Goal: Information Seeking & Learning: Compare options

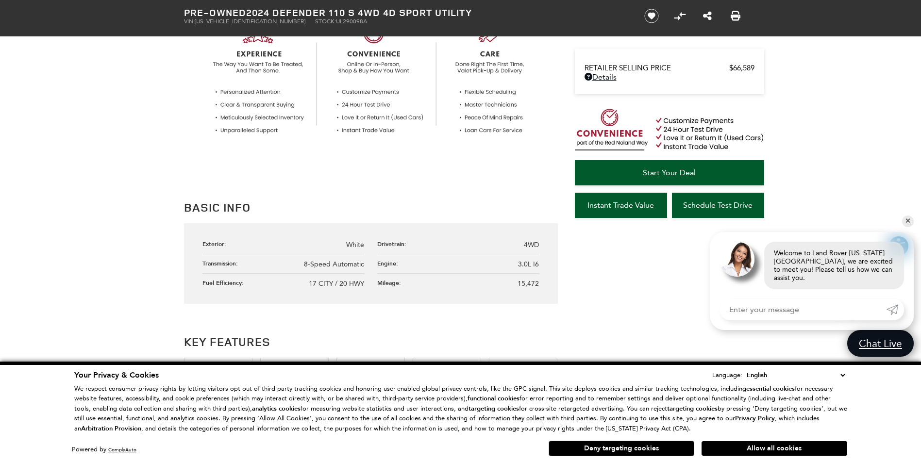
scroll to position [388, 0]
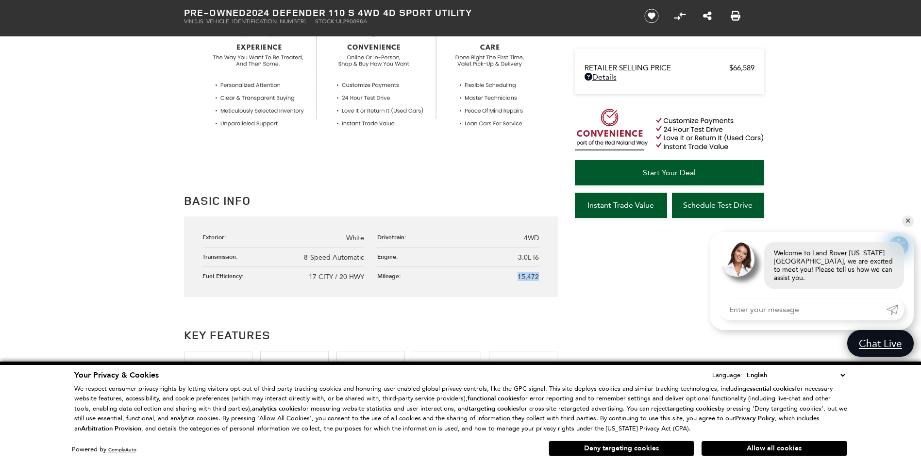
drag, startPoint x: 518, startPoint y: 276, endPoint x: 544, endPoint y: 275, distance: 26.2
click at [544, 275] on div "Exterior: White Drivetrain: 4WD Transmission: 8-Speed Automatic Engine: 3.0L I6…" at bounding box center [371, 256] width 374 height 81
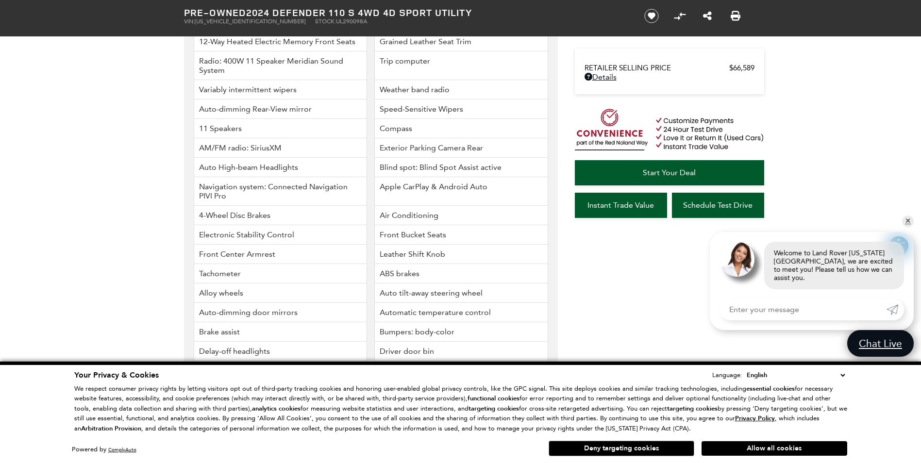
scroll to position [1068, 0]
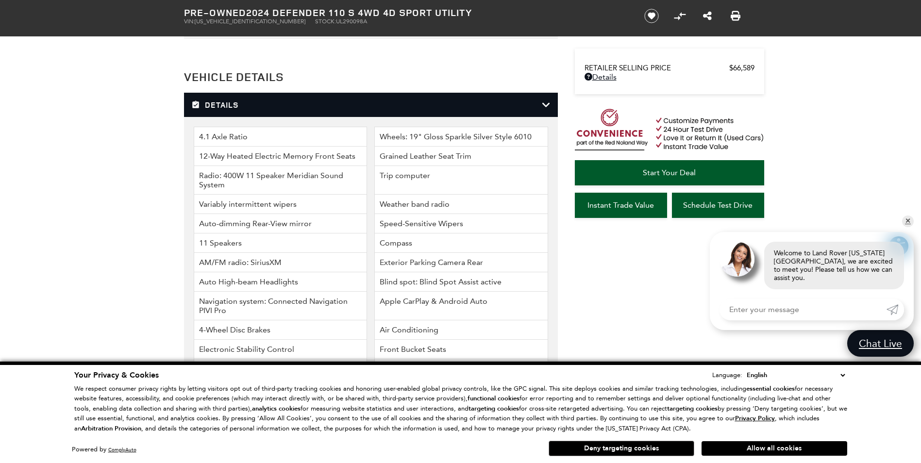
click at [467, 127] on li "Wheels: 19" Gloss Sparkle Silver Style 6010" at bounding box center [461, 137] width 174 height 20
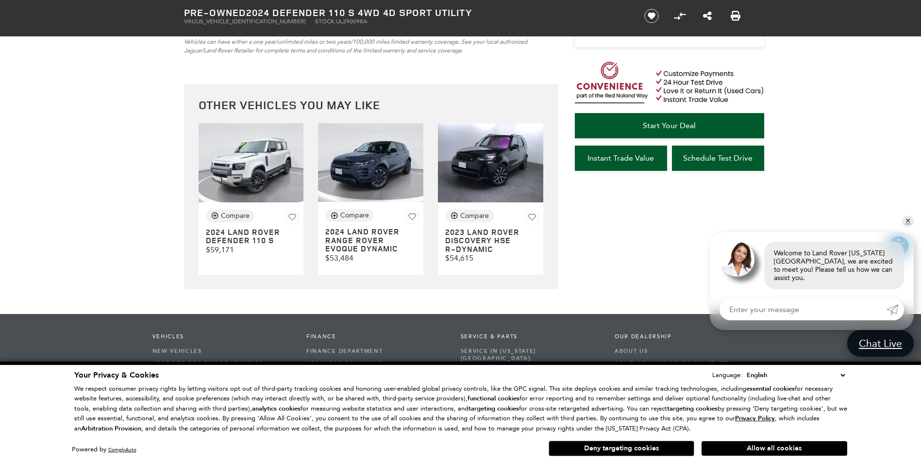
scroll to position [2786, 0]
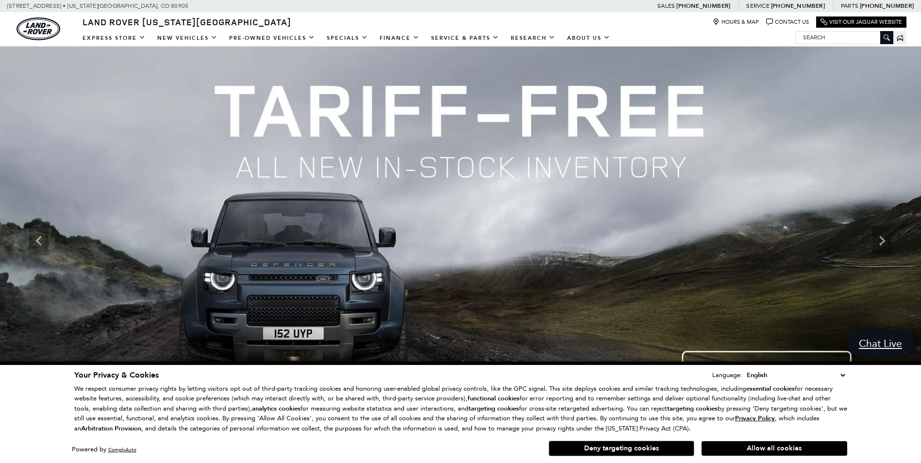
click at [27, 187] on img at bounding box center [460, 241] width 921 height 389
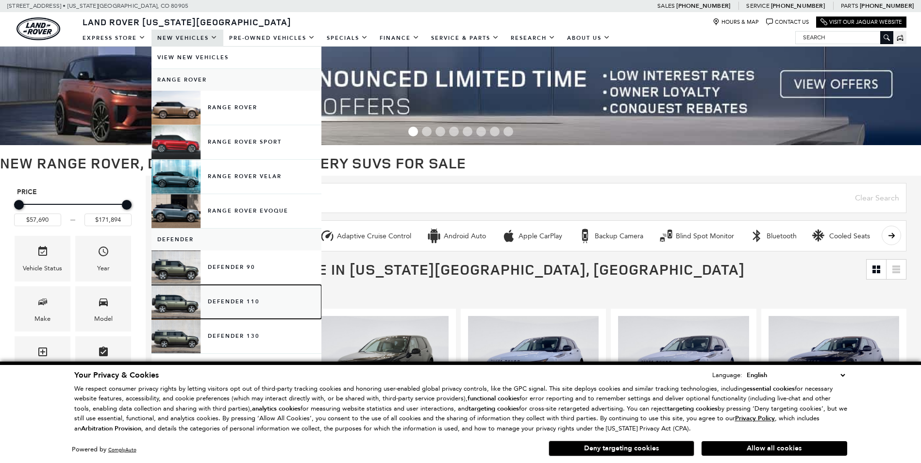
click at [236, 299] on link "Defender 110" at bounding box center [236, 302] width 170 height 34
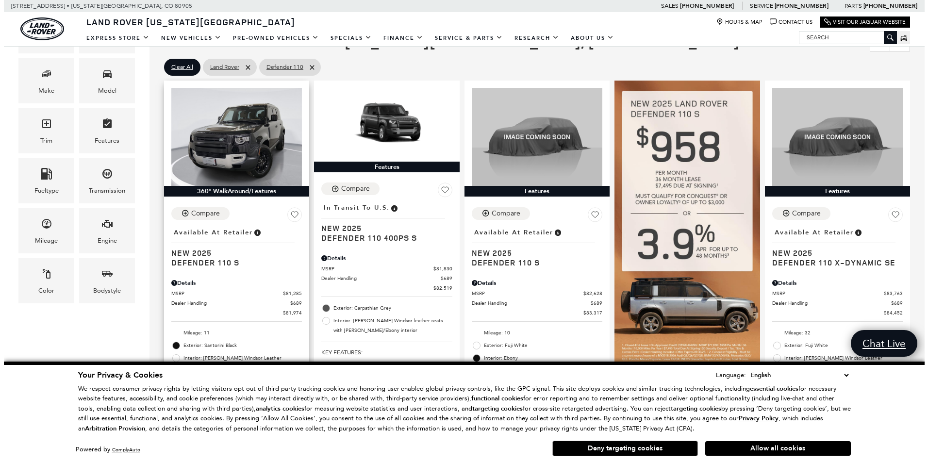
scroll to position [194, 0]
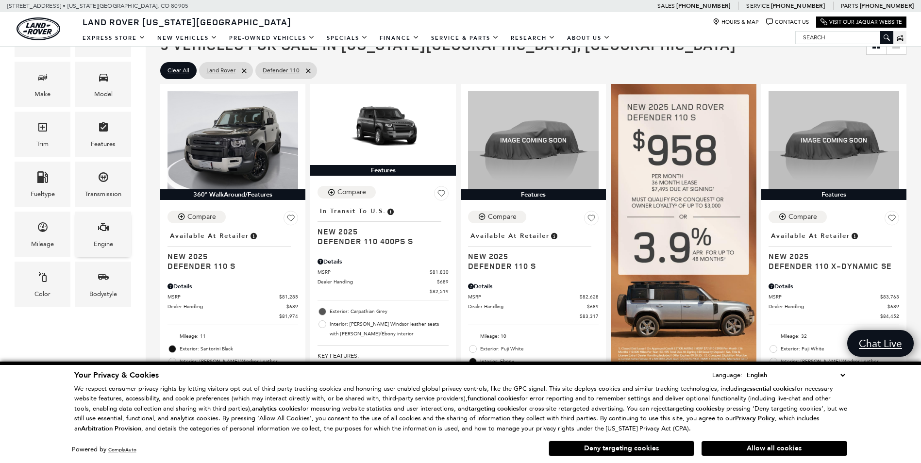
click at [94, 233] on div "Engine" at bounding box center [103, 234] width 56 height 45
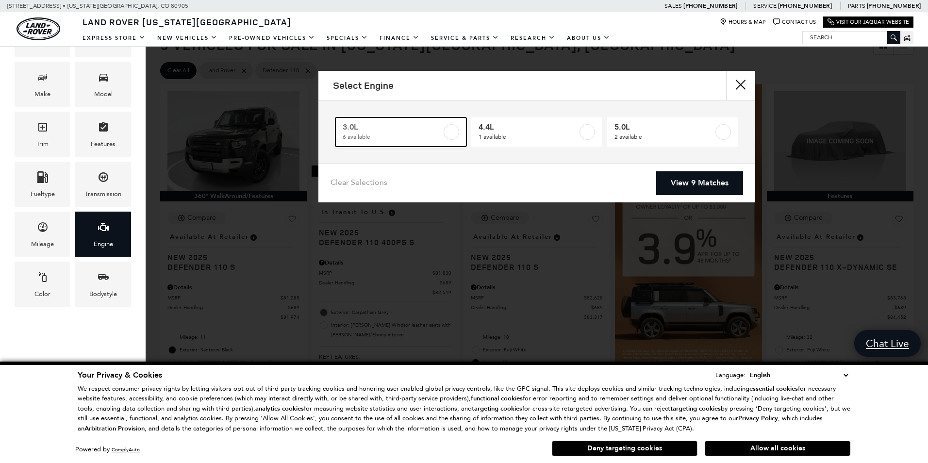
click at [451, 131] on label at bounding box center [452, 132] width 16 height 16
type input "$85,062"
checkbox input "true"
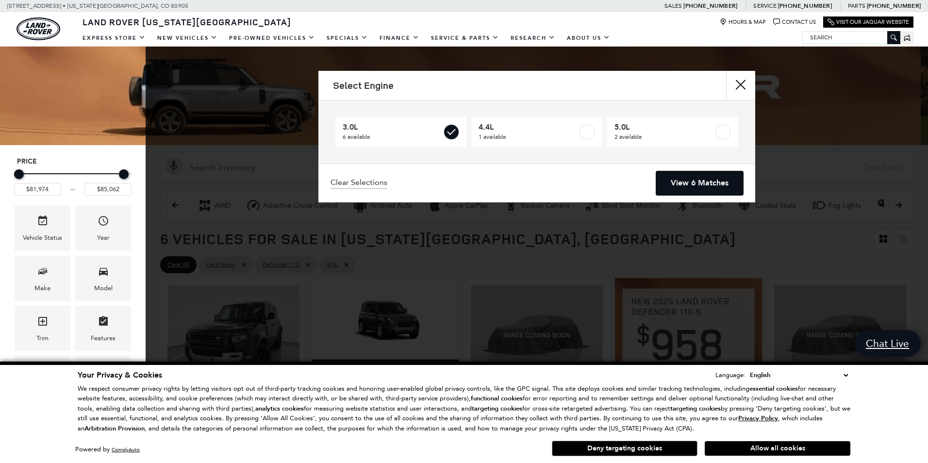
click at [714, 181] on link "View 6 Matches" at bounding box center [699, 183] width 87 height 24
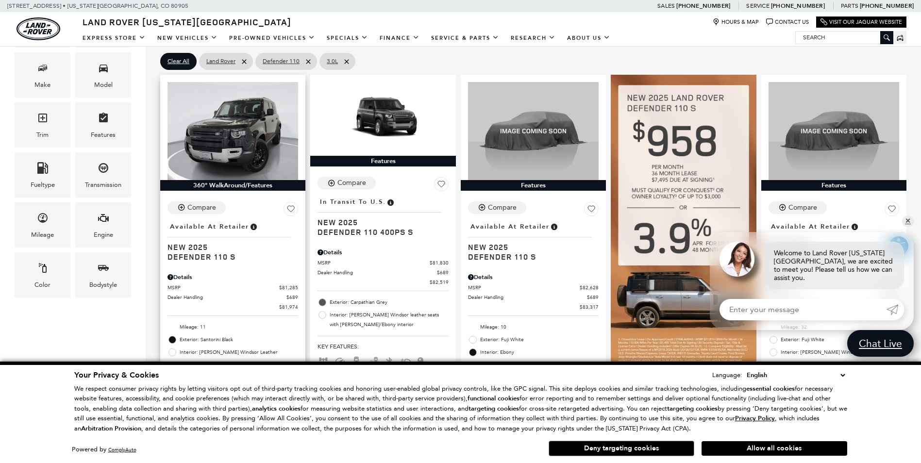
scroll to position [194, 0]
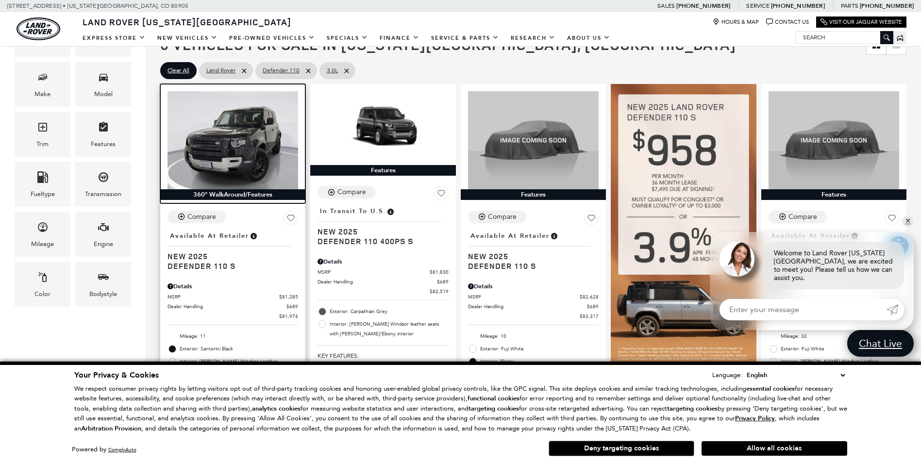
click at [237, 150] on img at bounding box center [232, 140] width 131 height 98
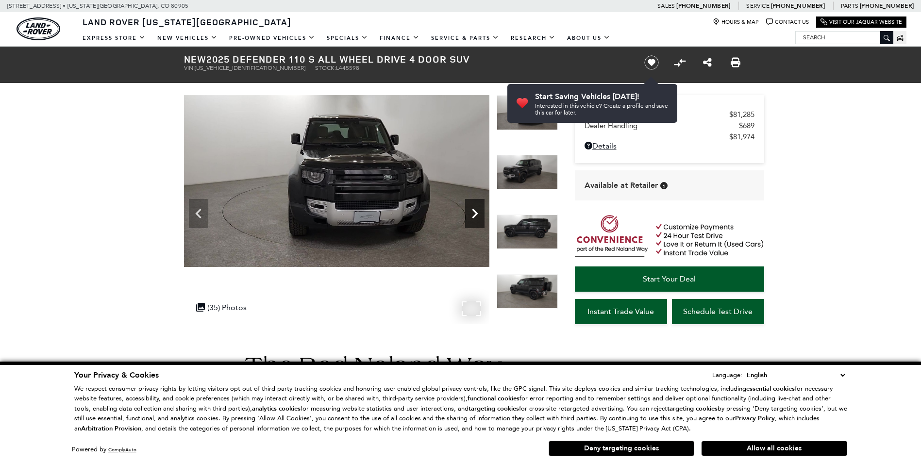
click at [475, 211] on icon "Next" at bounding box center [475, 214] width 6 height 10
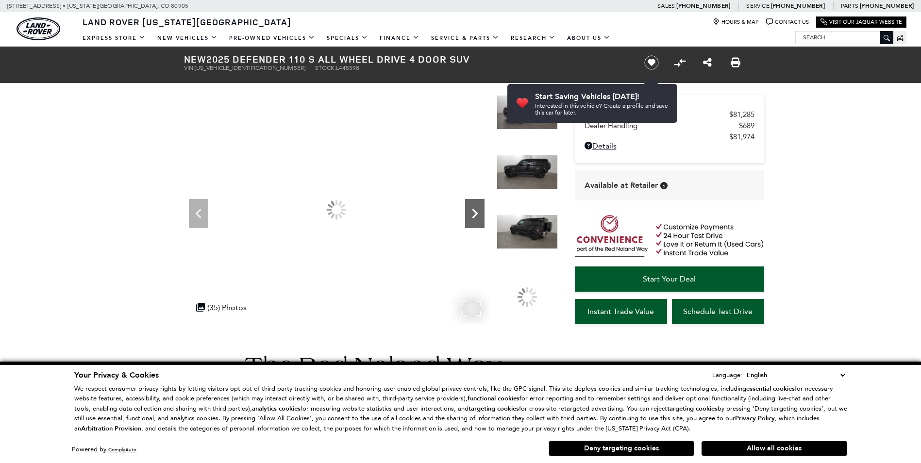
click at [475, 211] on icon "Next" at bounding box center [475, 214] width 6 height 10
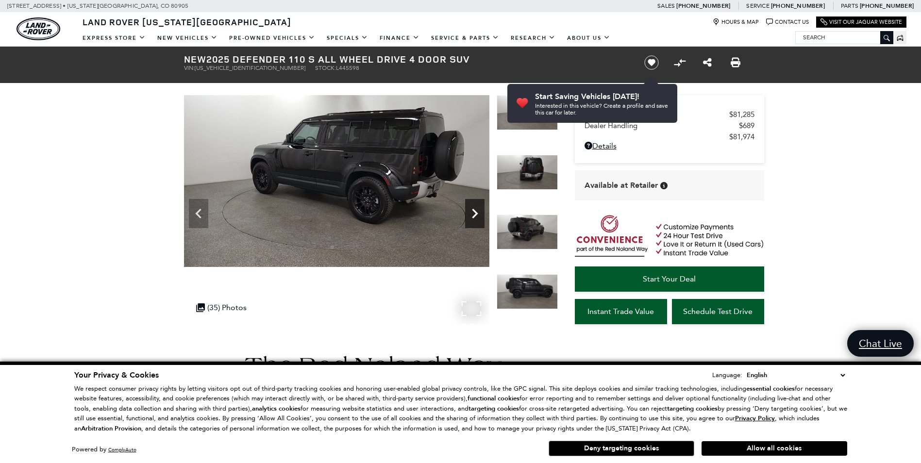
click at [475, 211] on icon "Next" at bounding box center [475, 214] width 6 height 10
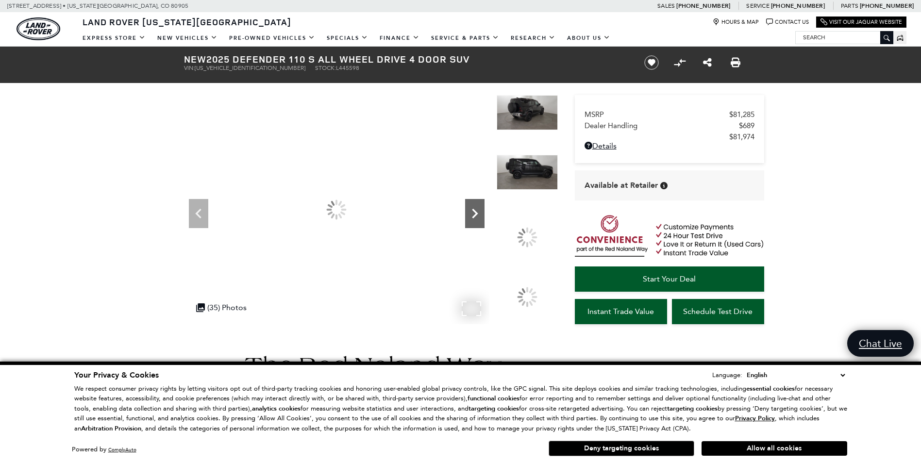
click at [475, 211] on icon "Next" at bounding box center [475, 214] width 6 height 10
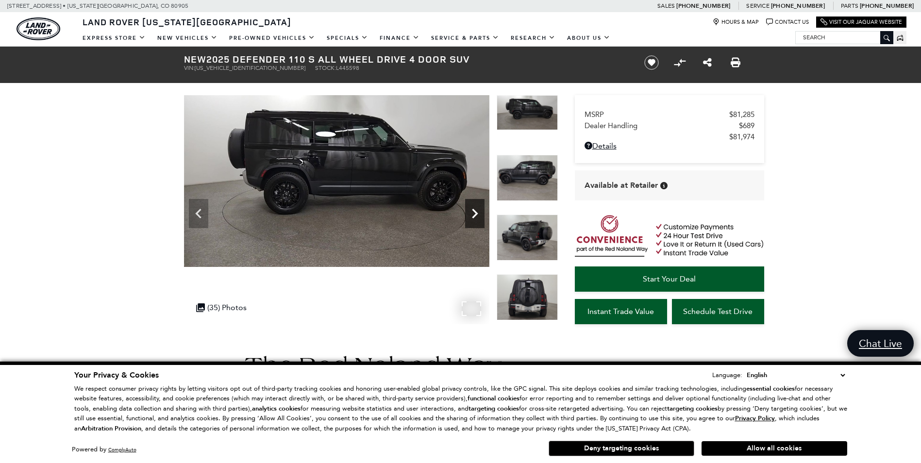
click at [475, 211] on icon "Next" at bounding box center [475, 214] width 6 height 10
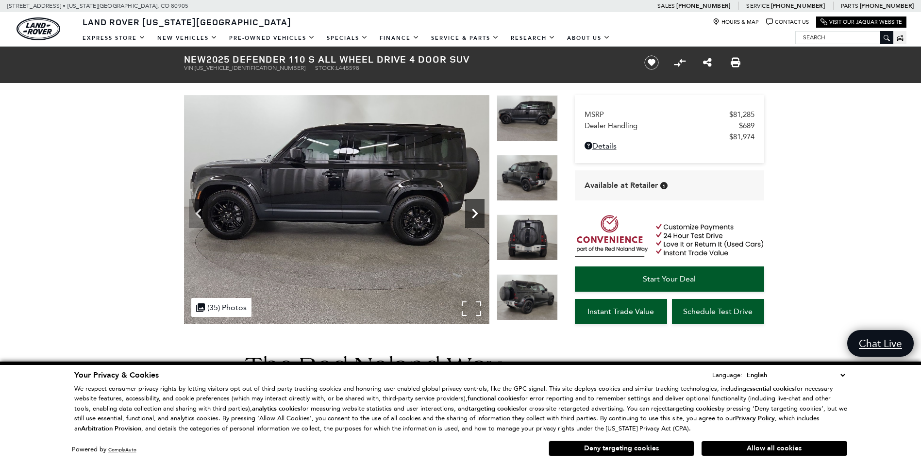
click at [475, 211] on icon "Next" at bounding box center [475, 214] width 6 height 10
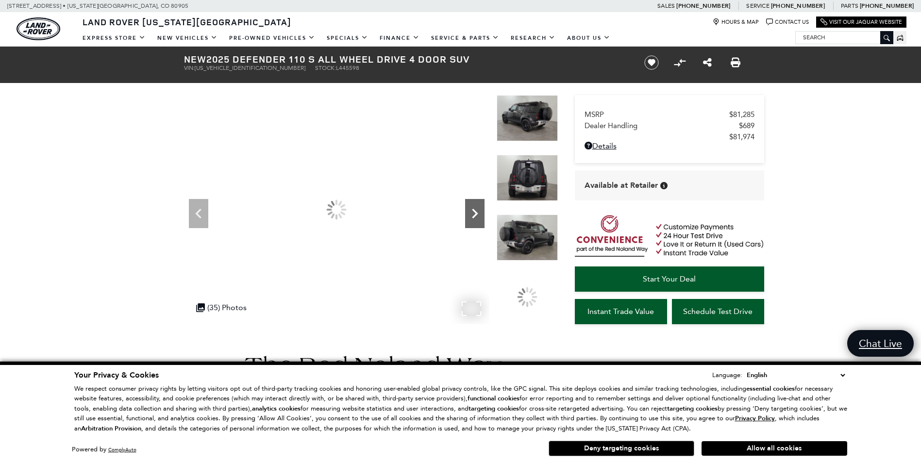
click at [475, 211] on icon "Next" at bounding box center [475, 214] width 6 height 10
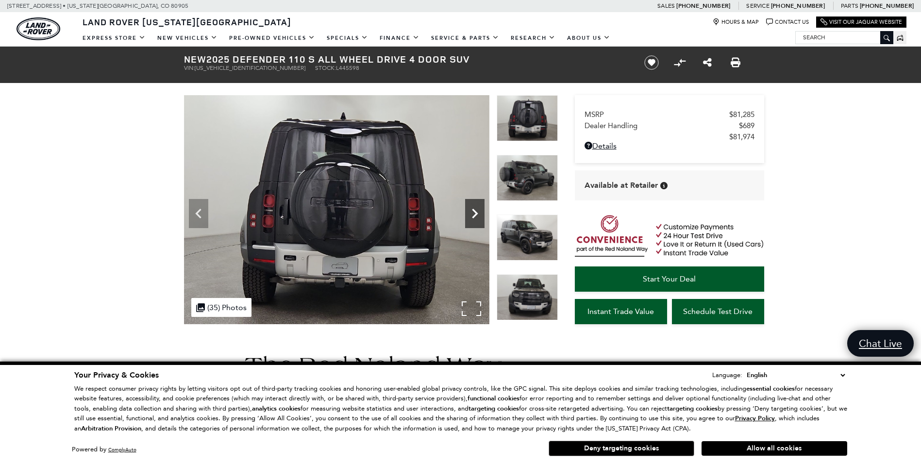
click at [475, 211] on icon "Next" at bounding box center [475, 214] width 6 height 10
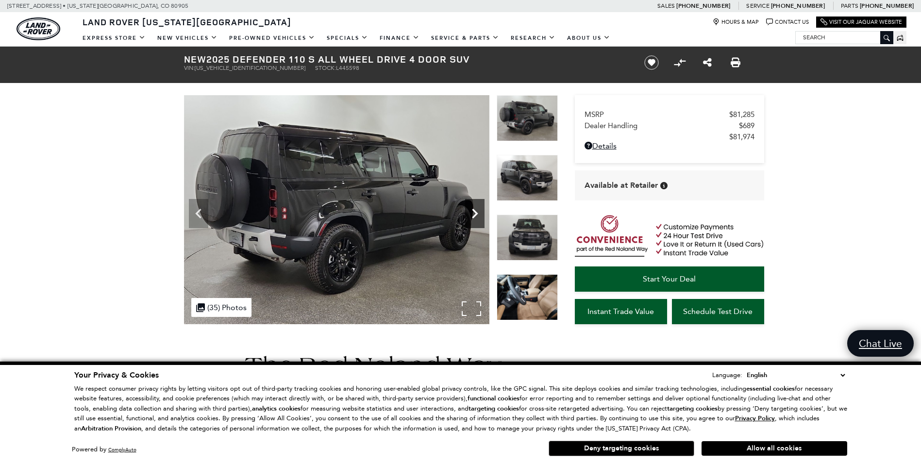
click at [475, 211] on icon "Next" at bounding box center [475, 214] width 6 height 10
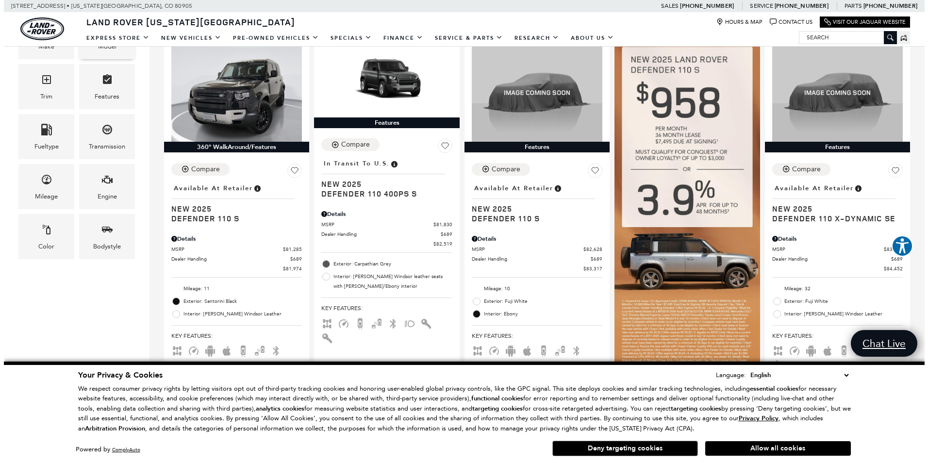
scroll to position [243, 0]
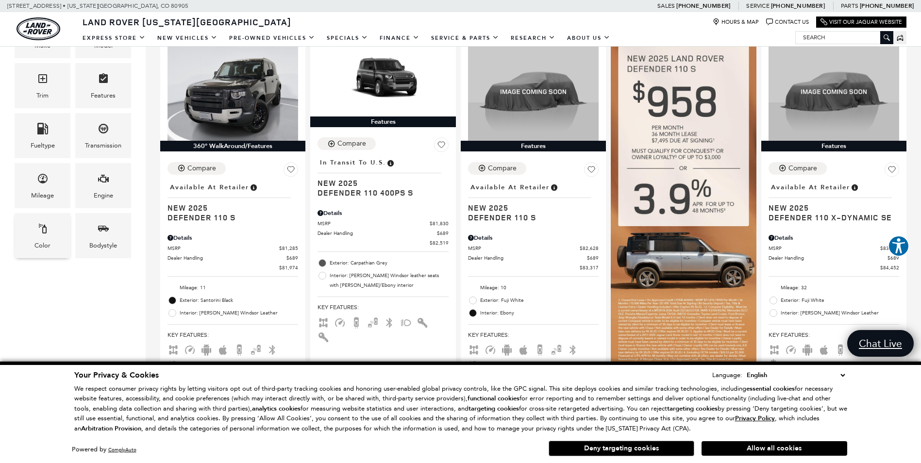
click at [48, 242] on div "Color" at bounding box center [42, 245] width 16 height 11
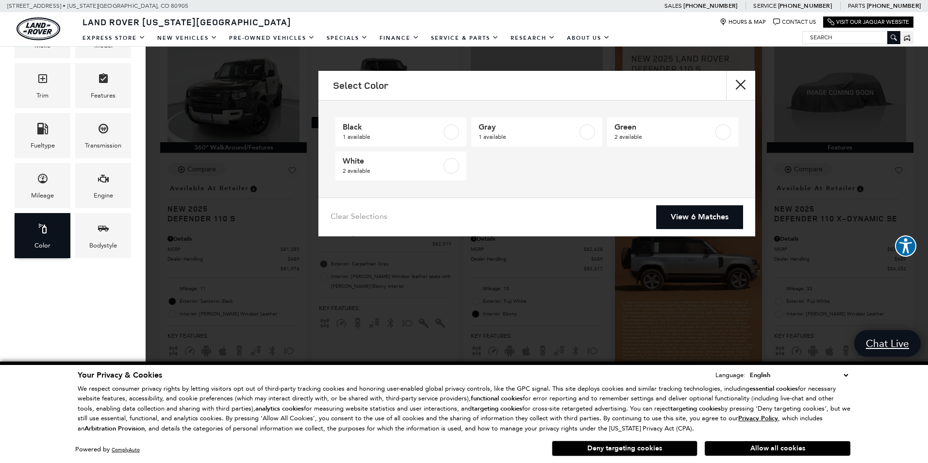
click at [48, 242] on div "Color" at bounding box center [42, 245] width 16 height 11
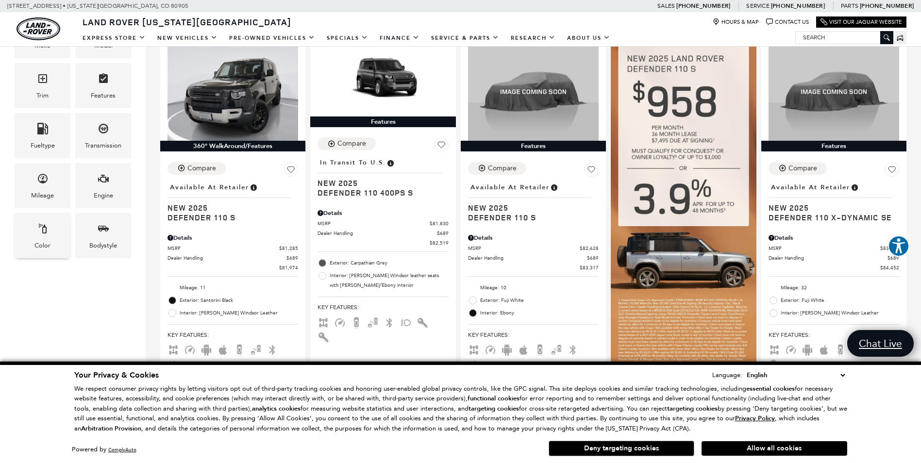
click at [48, 242] on div "Color" at bounding box center [42, 245] width 16 height 11
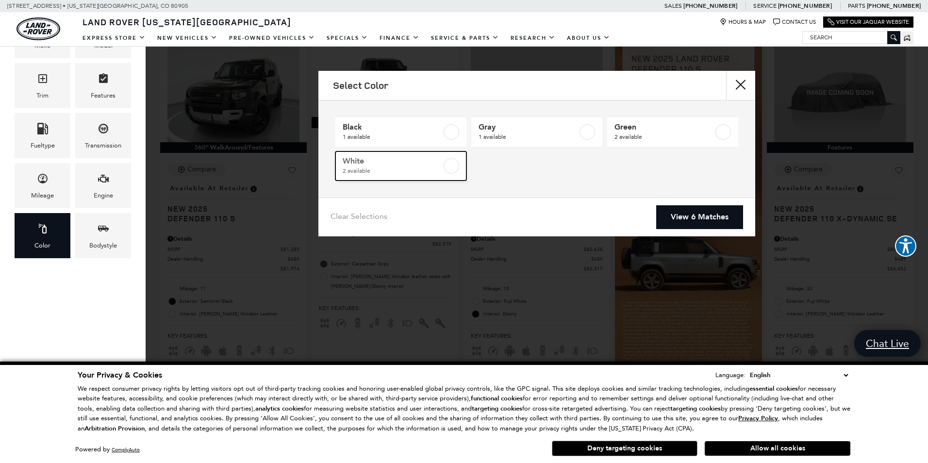
click at [450, 167] on label at bounding box center [452, 166] width 16 height 16
type input "$83,317"
type input "$84,452"
checkbox input "true"
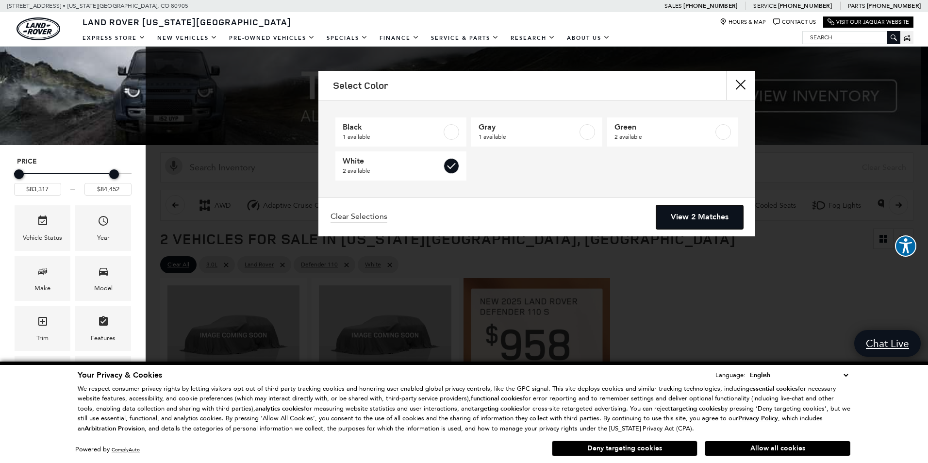
click at [723, 223] on link "View 2 Matches" at bounding box center [699, 217] width 87 height 24
